Goal: Find specific page/section: Find specific page/section

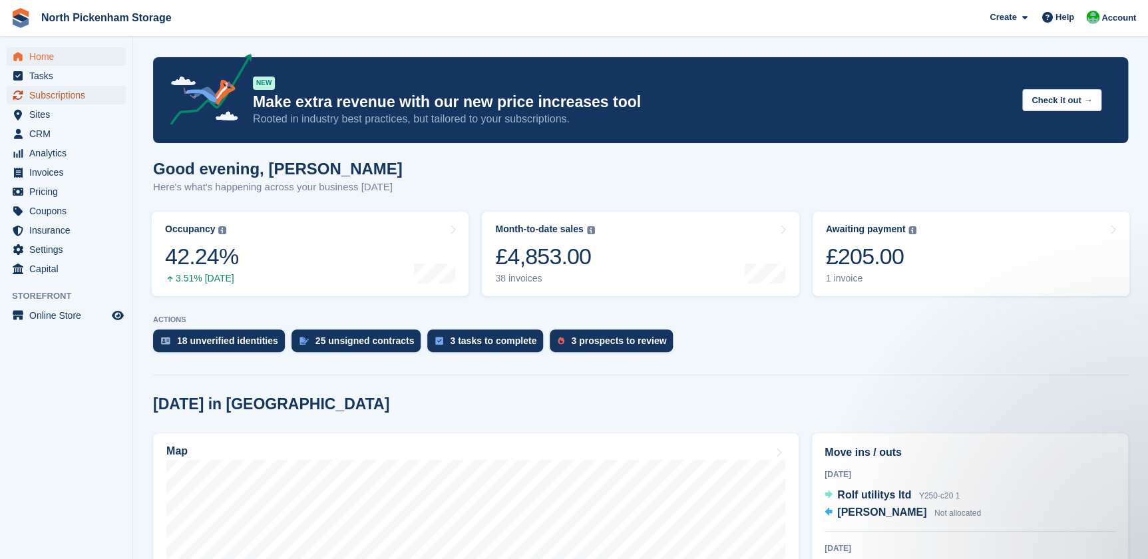
click at [33, 91] on span "Subscriptions" at bounding box center [69, 95] width 80 height 19
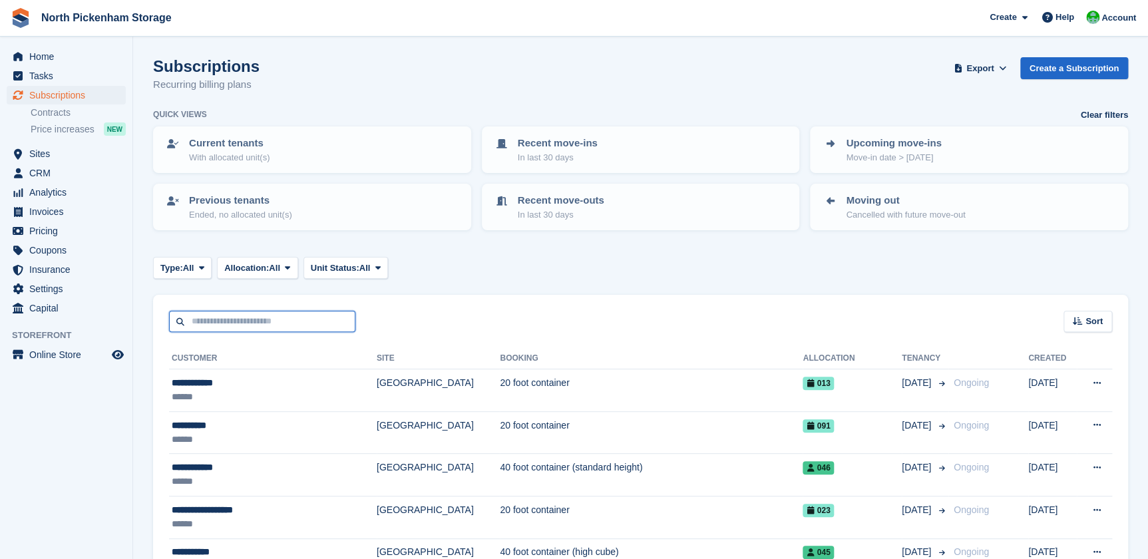
click at [222, 327] on input "text" at bounding box center [262, 322] width 186 height 22
type input "******"
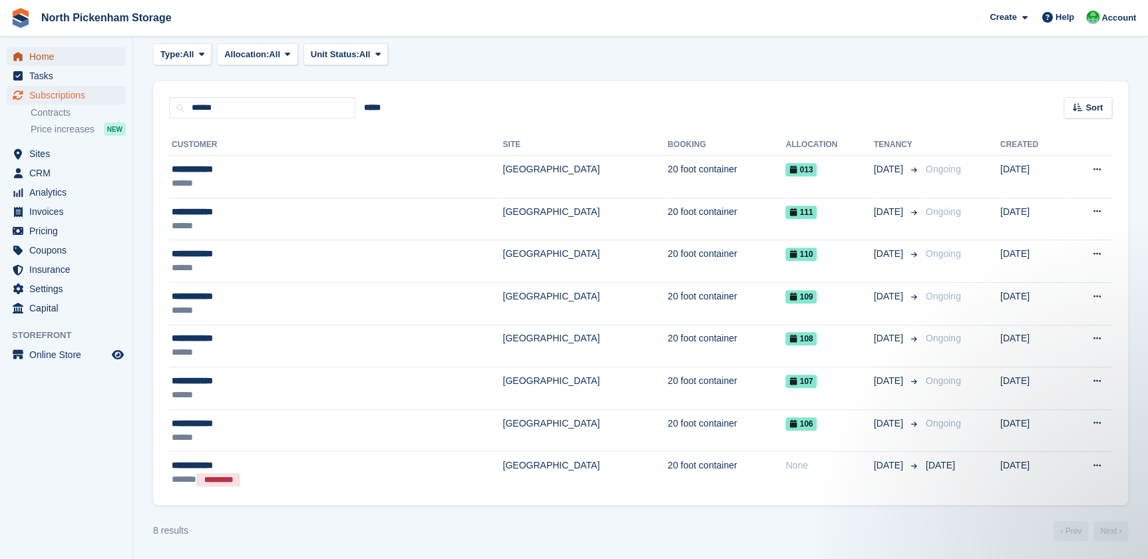
click at [48, 56] on span "Home" at bounding box center [69, 56] width 80 height 19
